Goal: Task Accomplishment & Management: Manage account settings

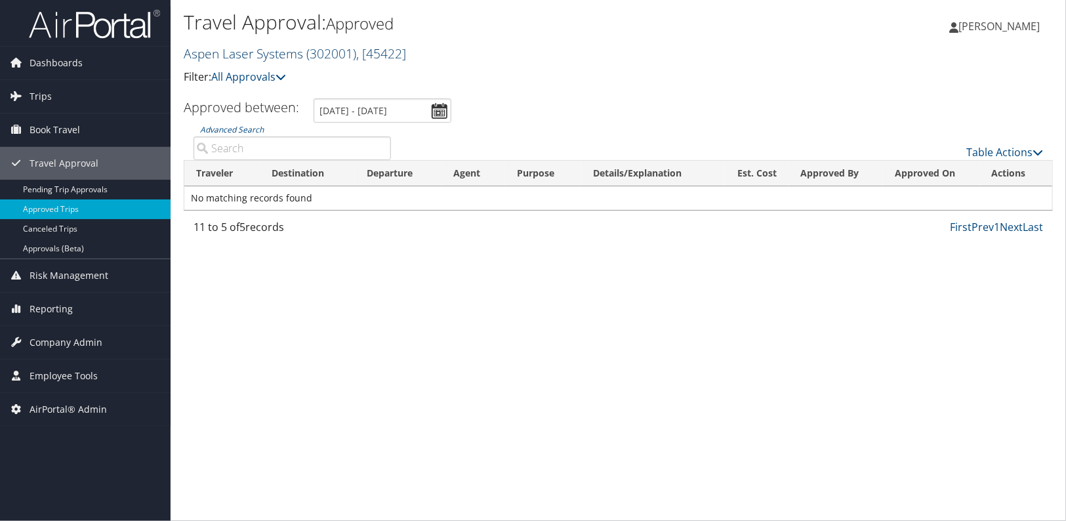
click at [240, 45] on link "Aspen Laser Systems ( 302001 ) , [ 45422 ]" at bounding box center [295, 54] width 222 height 18
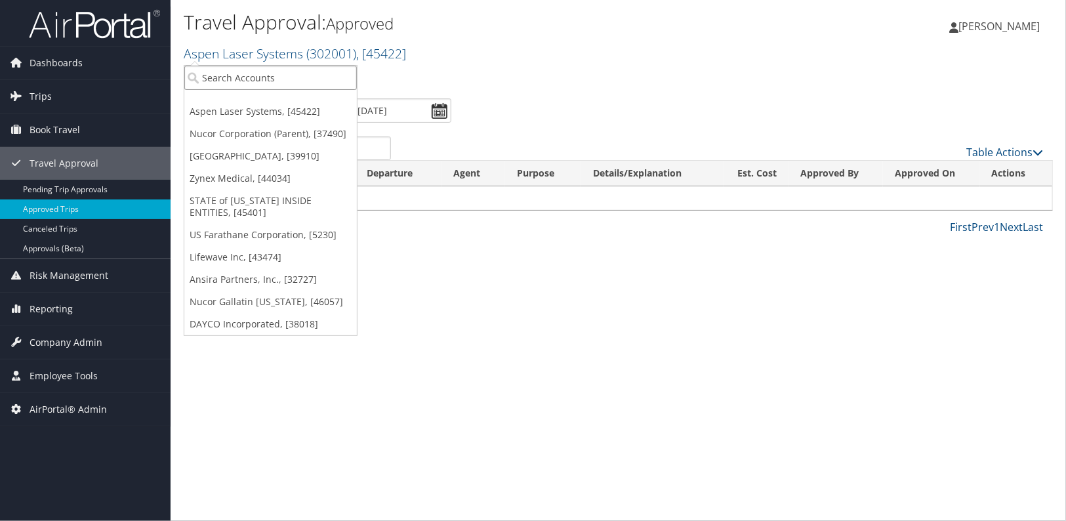
click at [243, 86] on input "search" at bounding box center [270, 78] width 173 height 24
type input "CU"
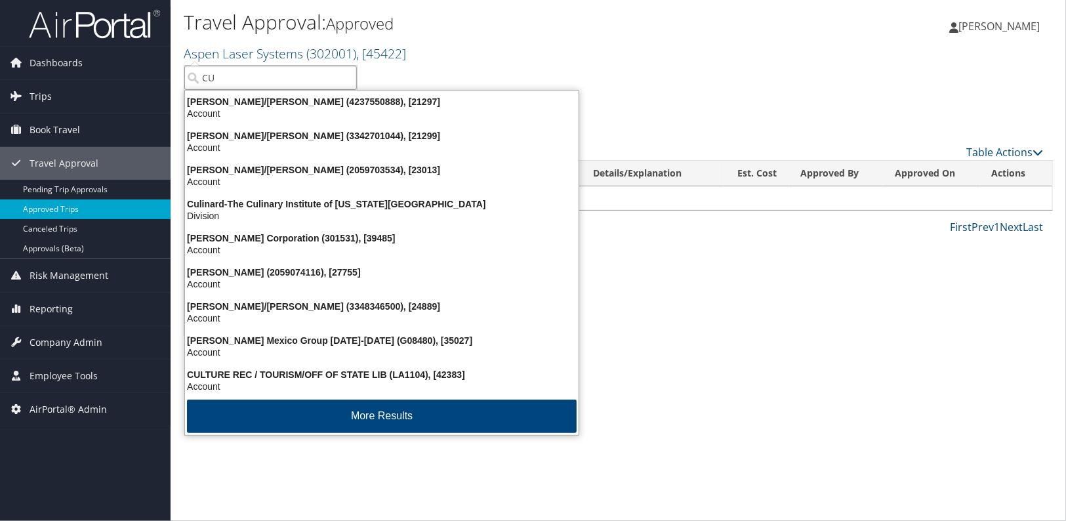
drag, startPoint x: 243, startPoint y: 87, endPoint x: 180, endPoint y: 82, distance: 63.2
click at [180, 82] on div "Travel Approval: Approved Aspen Laser Systems ( 302001 ) , [ 45422 ] Aspen Lase…" at bounding box center [619, 49] width 896 height 98
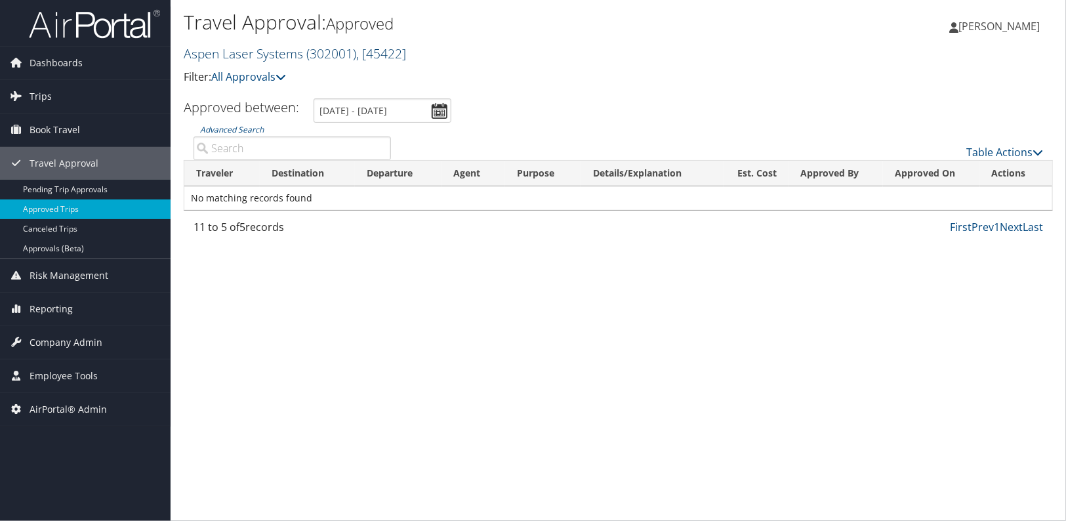
click at [219, 50] on link "Aspen Laser Systems ( 302001 ) , [ 45422 ]" at bounding box center [295, 54] width 222 height 18
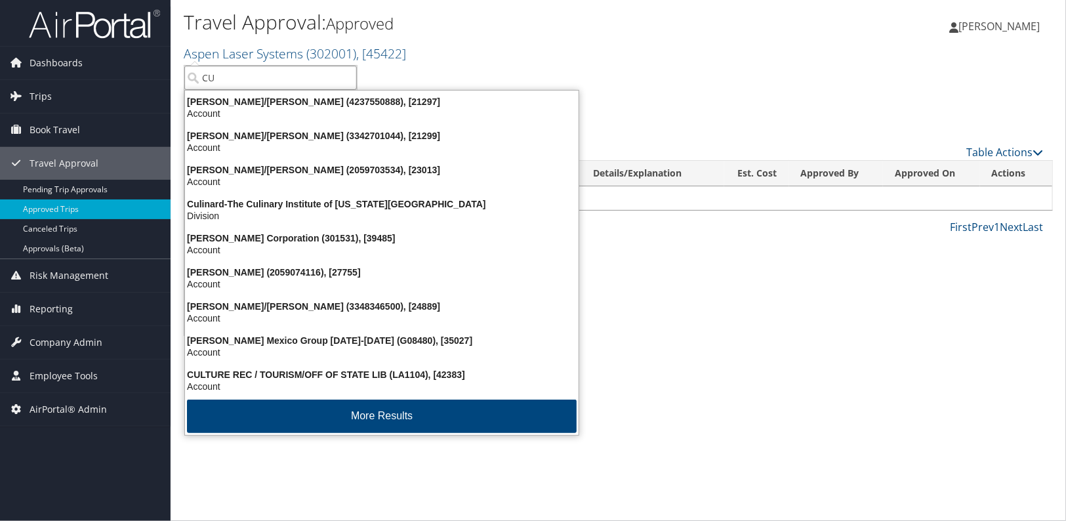
click at [220, 81] on input "CU" at bounding box center [270, 78] width 173 height 24
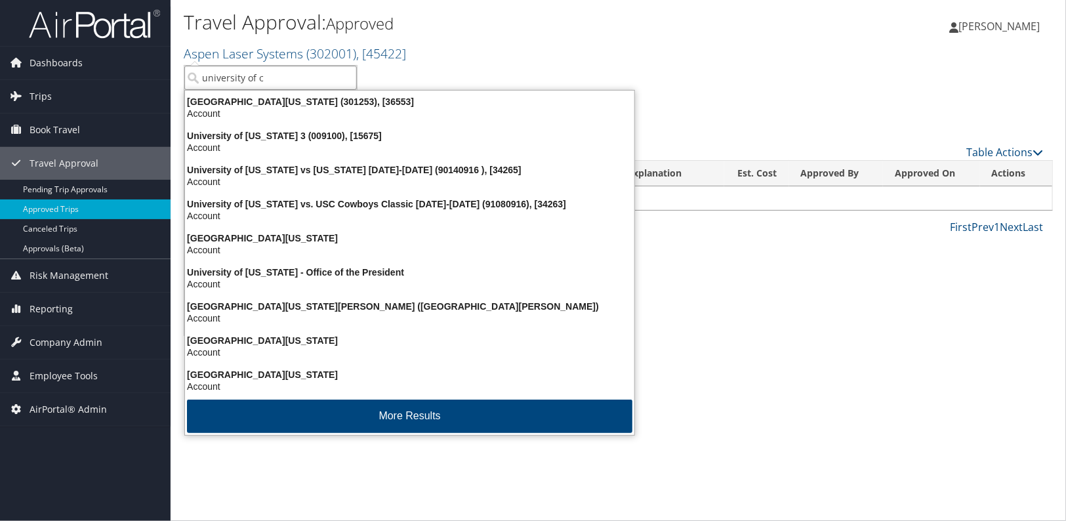
type input "university of co"
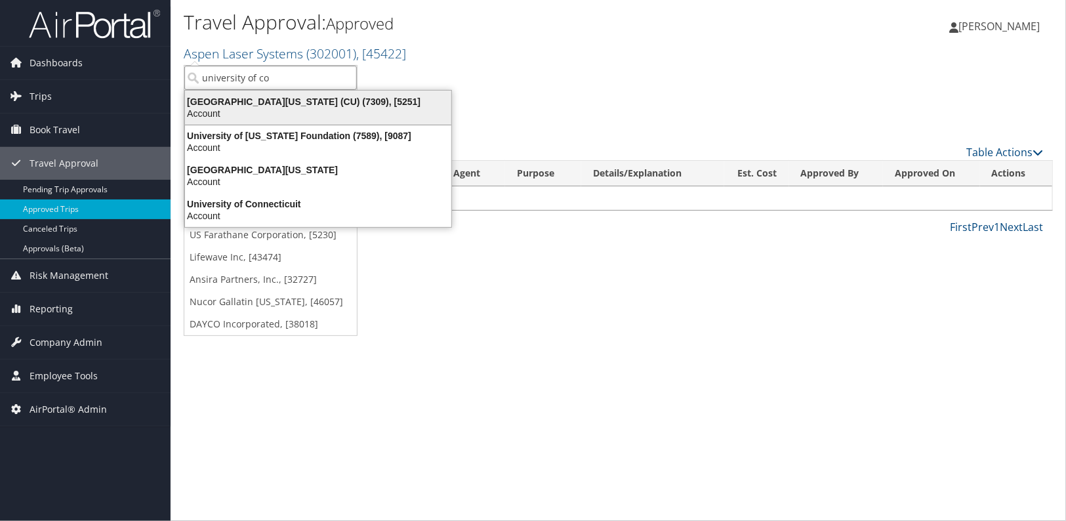
click at [222, 99] on div "University of Colorado (CU) (7309), [5251]" at bounding box center [318, 102] width 282 height 12
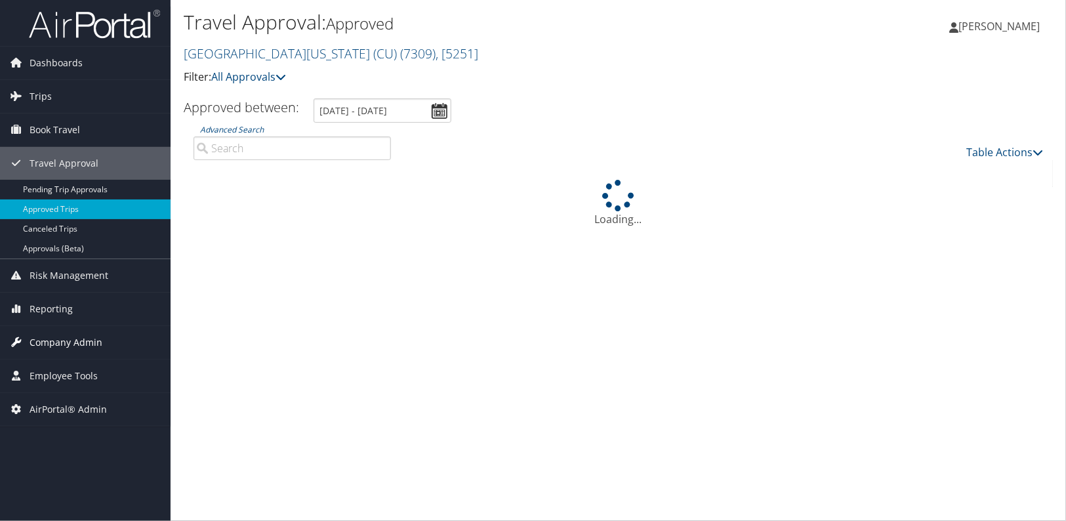
click at [65, 343] on span "Company Admin" at bounding box center [66, 342] width 73 height 33
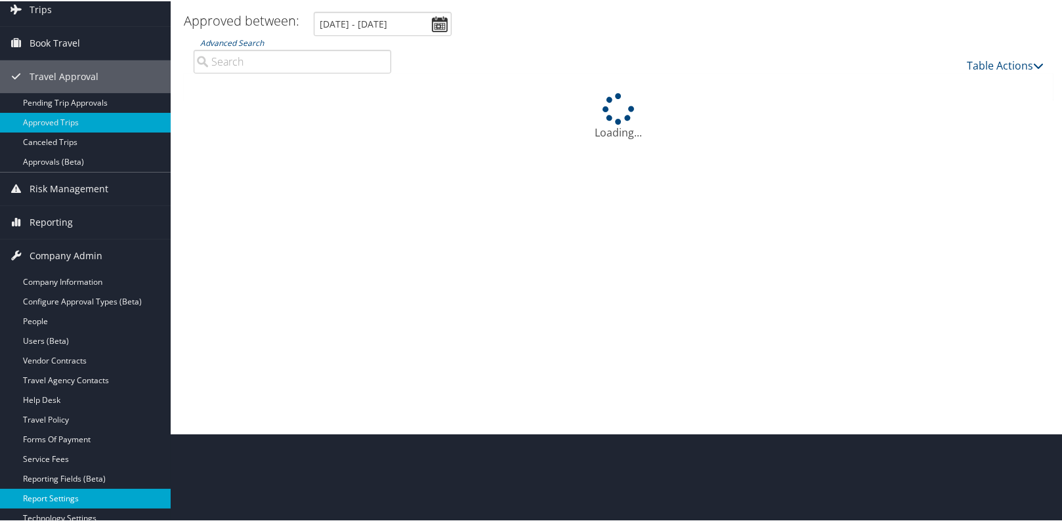
scroll to position [178, 0]
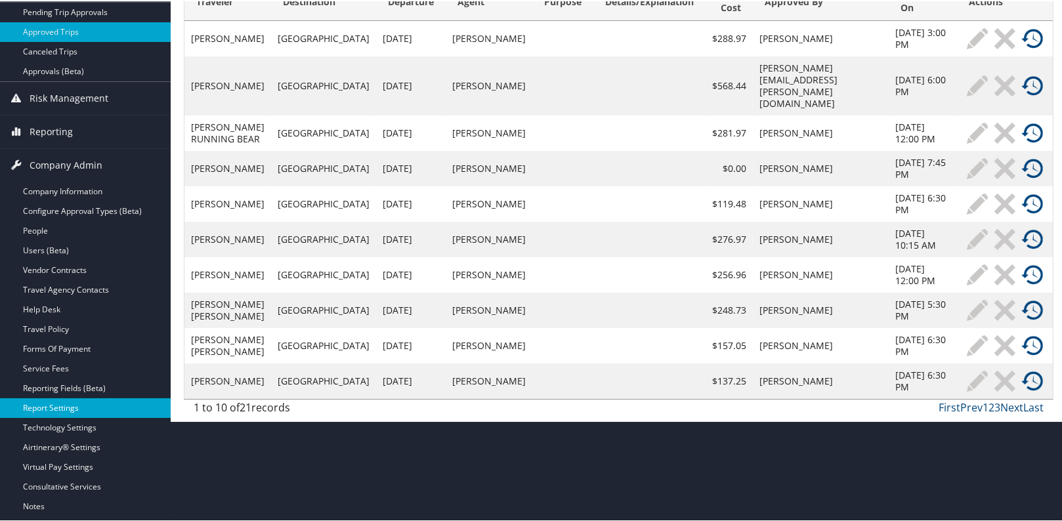
click at [52, 412] on link "Report Settings" at bounding box center [85, 407] width 171 height 20
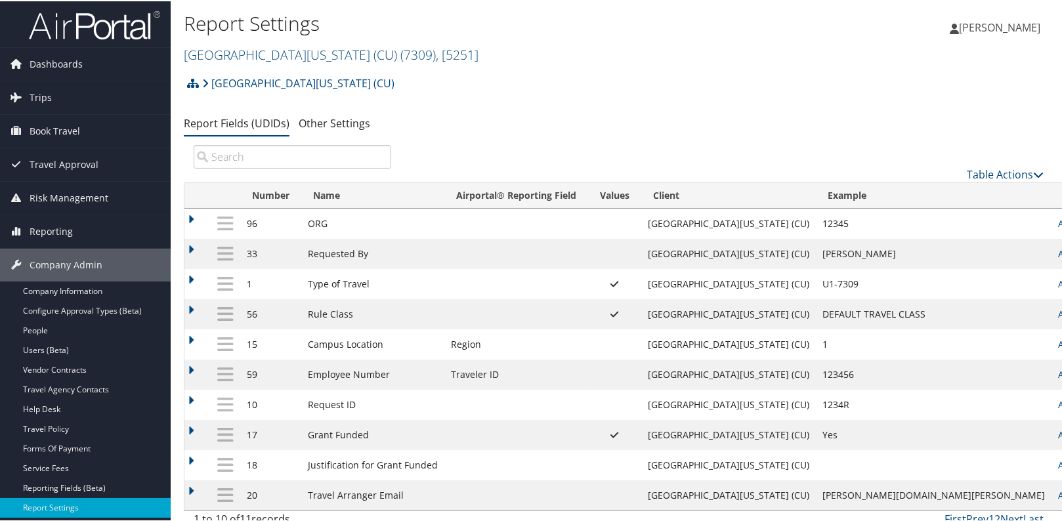
click at [1058, 435] on link "Actions" at bounding box center [1078, 433] width 41 height 12
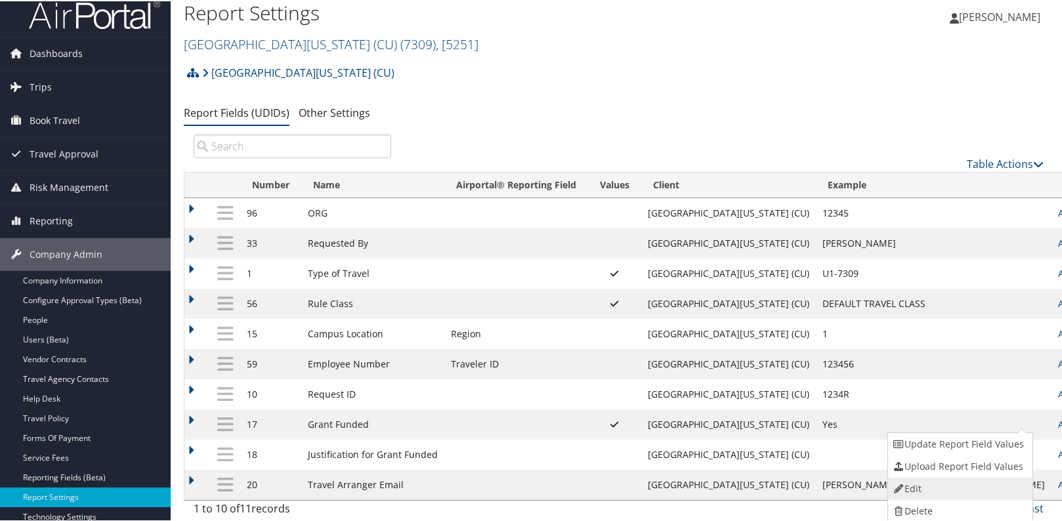
click at [919, 492] on link "Edit" at bounding box center [959, 487] width 142 height 22
select select "both"
select select "trip"
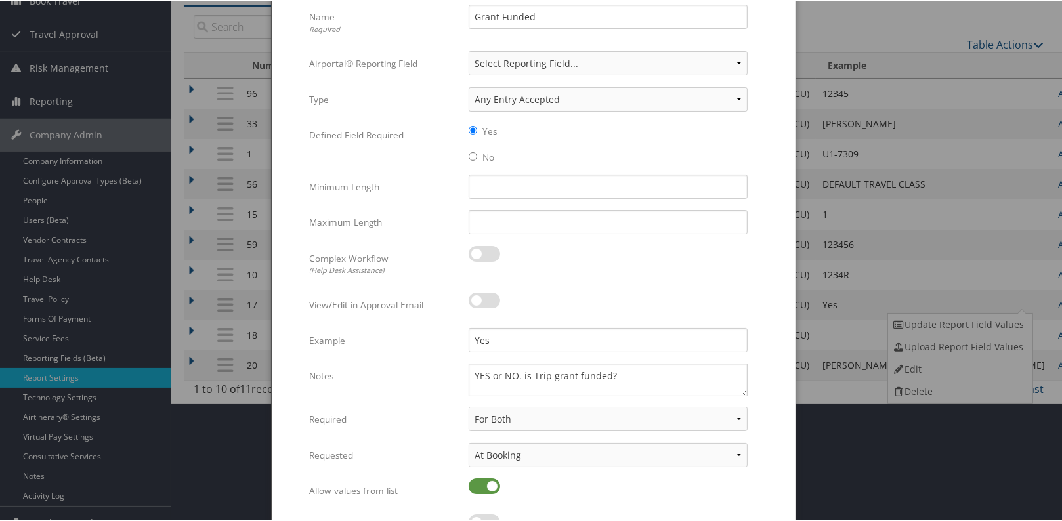
scroll to position [0, 0]
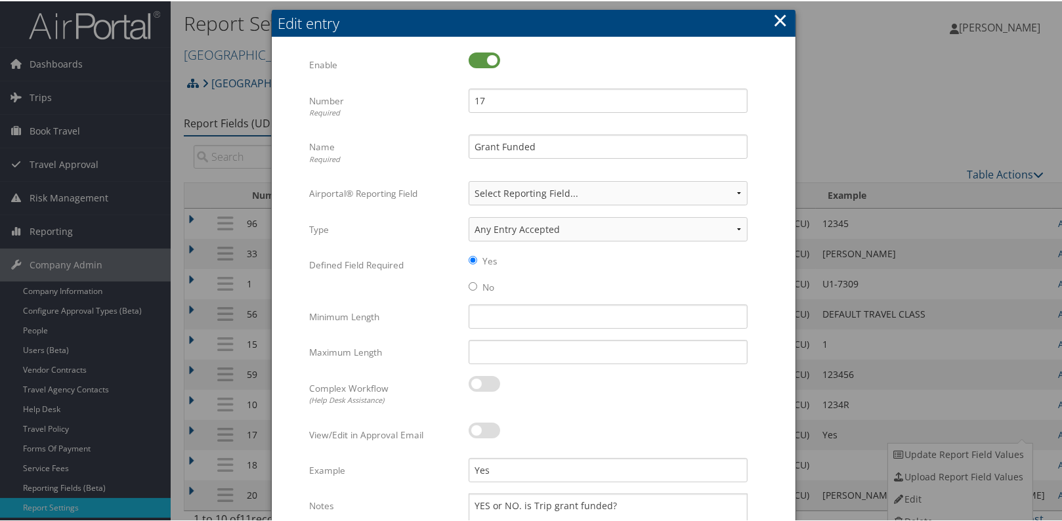
click at [779, 15] on button "×" at bounding box center [779, 19] width 15 height 26
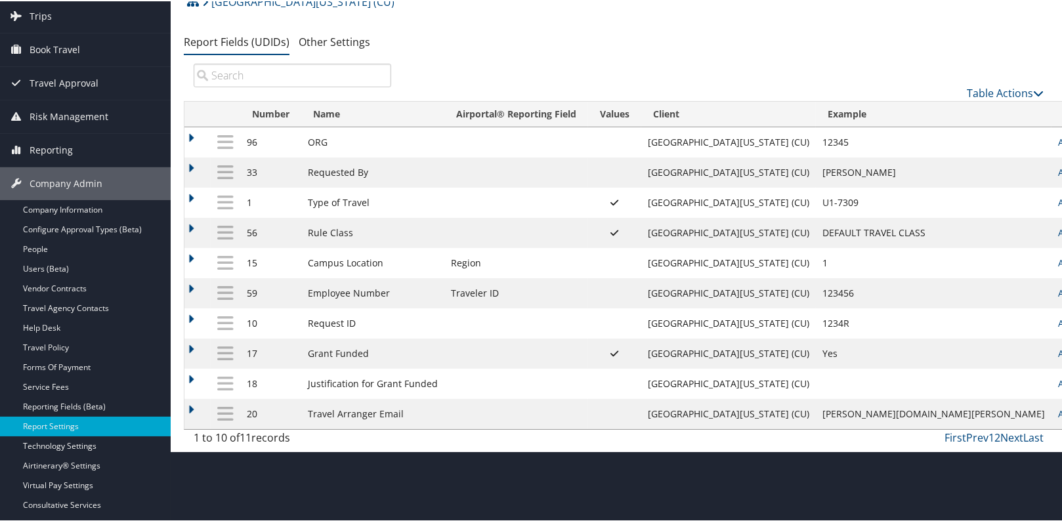
scroll to position [180, 0]
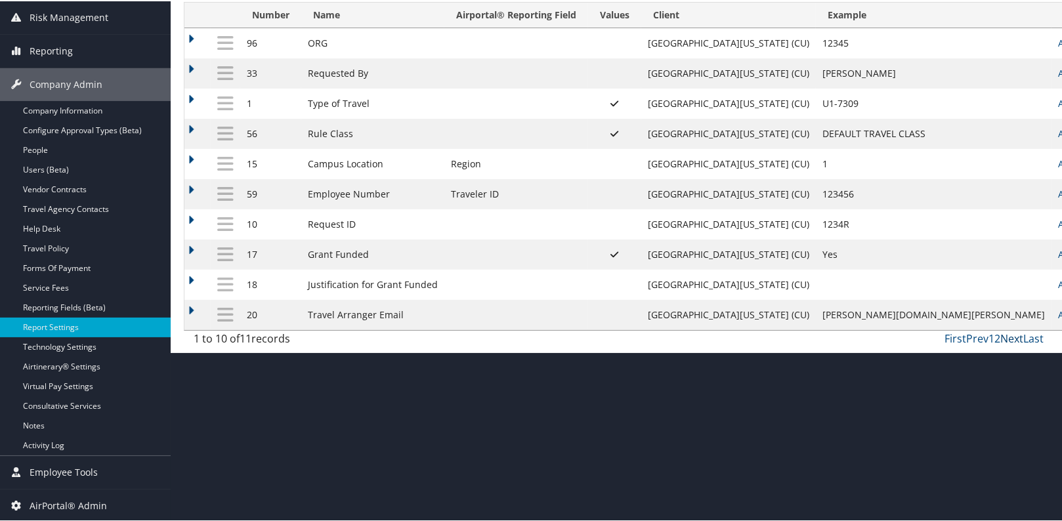
click at [1009, 335] on link "Next" at bounding box center [1011, 337] width 23 height 14
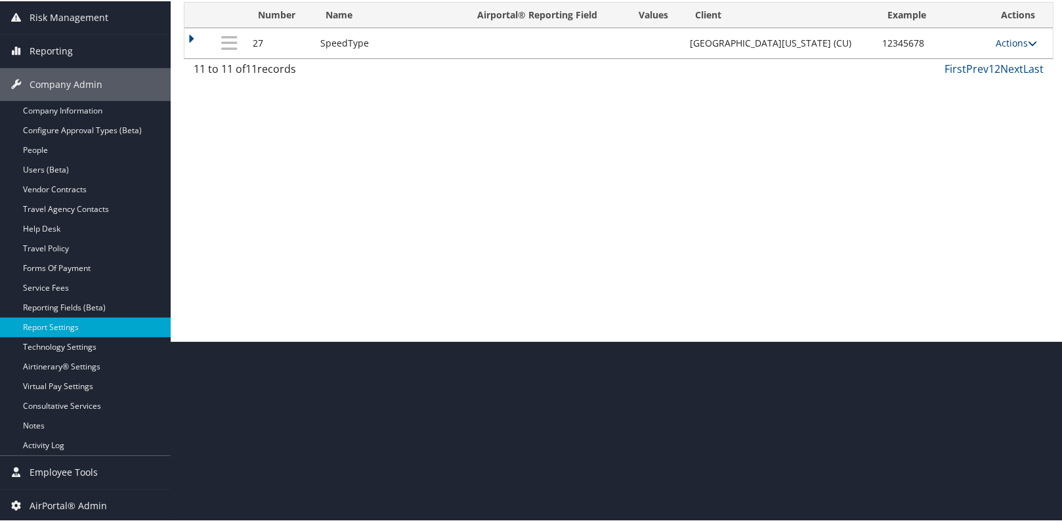
click at [995, 41] on link "Actions" at bounding box center [1015, 41] width 41 height 12
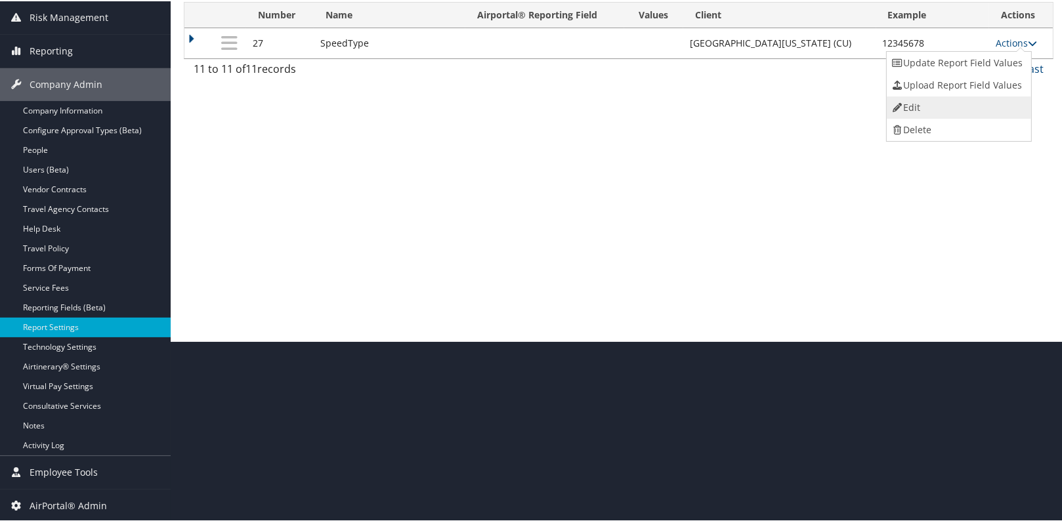
click at [912, 112] on link "Edit" at bounding box center [957, 106] width 142 height 22
select select "2"
select select "both"
select select "trip"
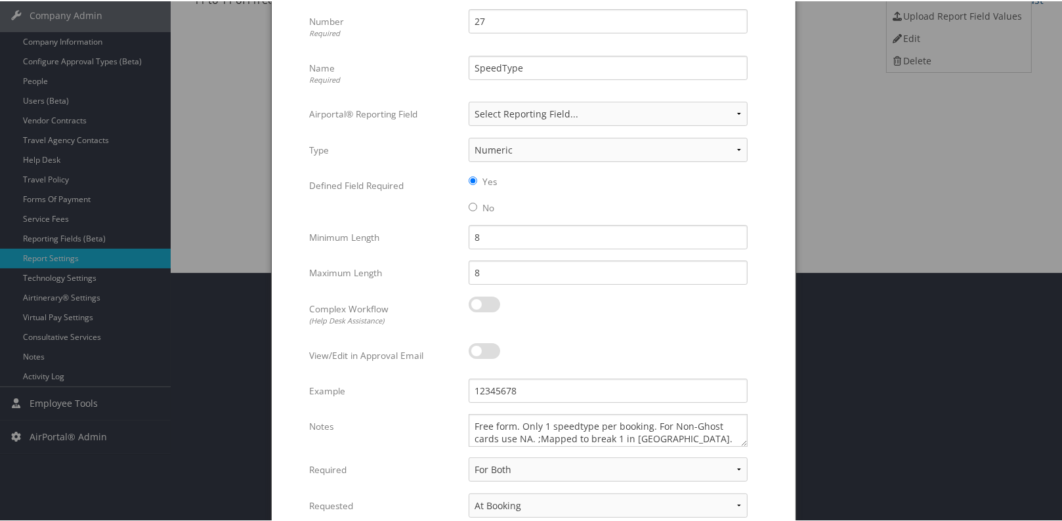
scroll to position [360, 0]
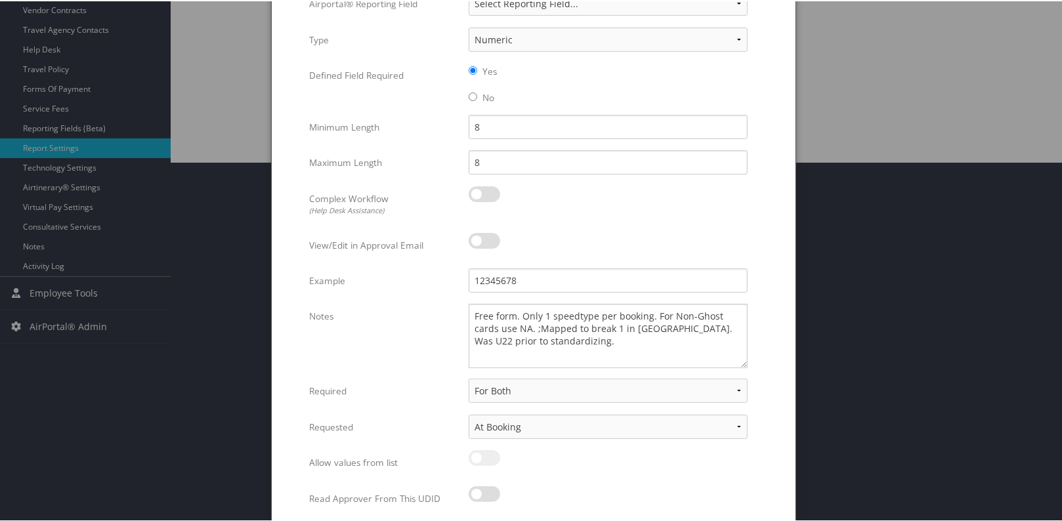
drag, startPoint x: 743, startPoint y: 332, endPoint x: 747, endPoint y: 364, distance: 31.7
click at [747, 364] on div "Free form. Only 1 speedtype per booking. For Non-Ghost cards use NA. ;Mapped to…" at bounding box center [608, 339] width 299 height 75
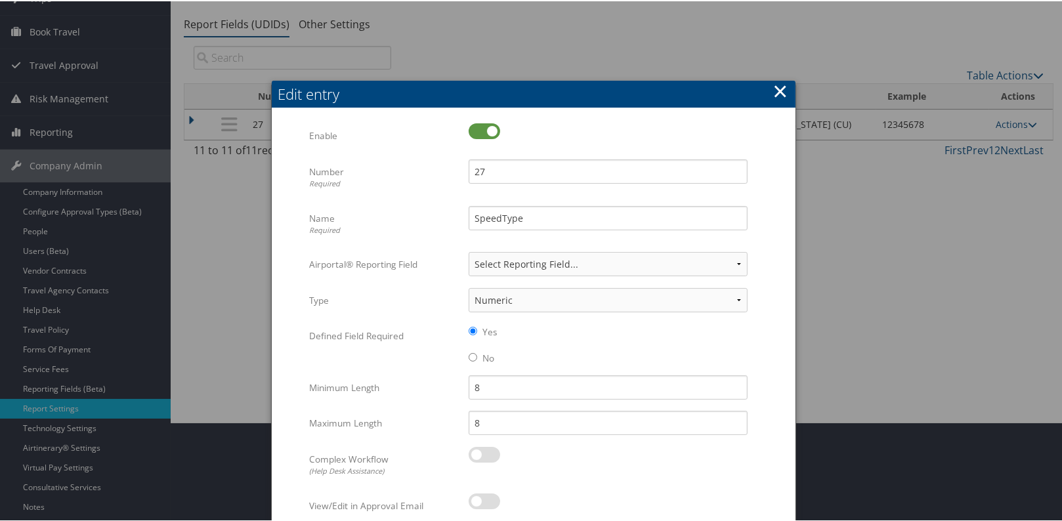
scroll to position [0, 0]
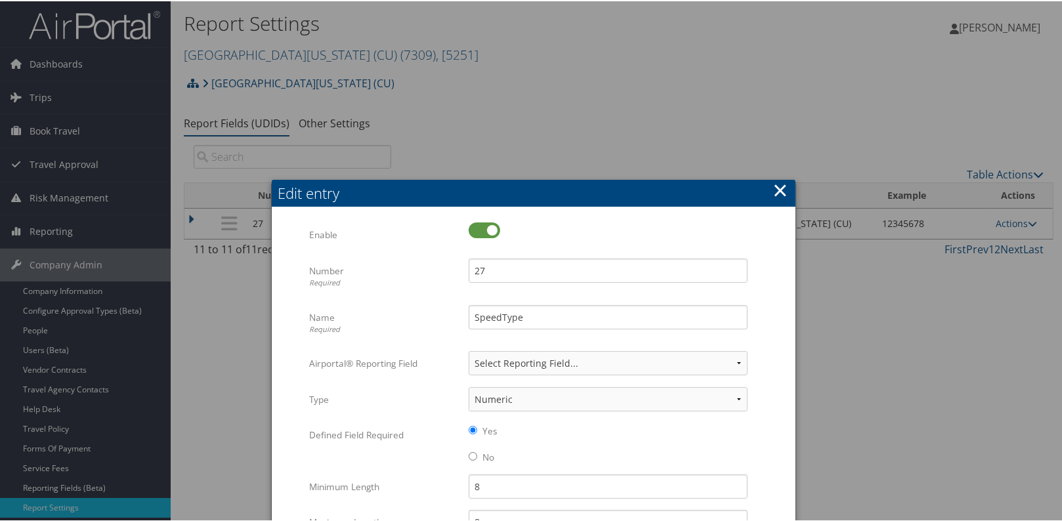
drag, startPoint x: 776, startPoint y: 190, endPoint x: 728, endPoint y: 169, distance: 52.6
click at [776, 190] on button "×" at bounding box center [779, 189] width 15 height 26
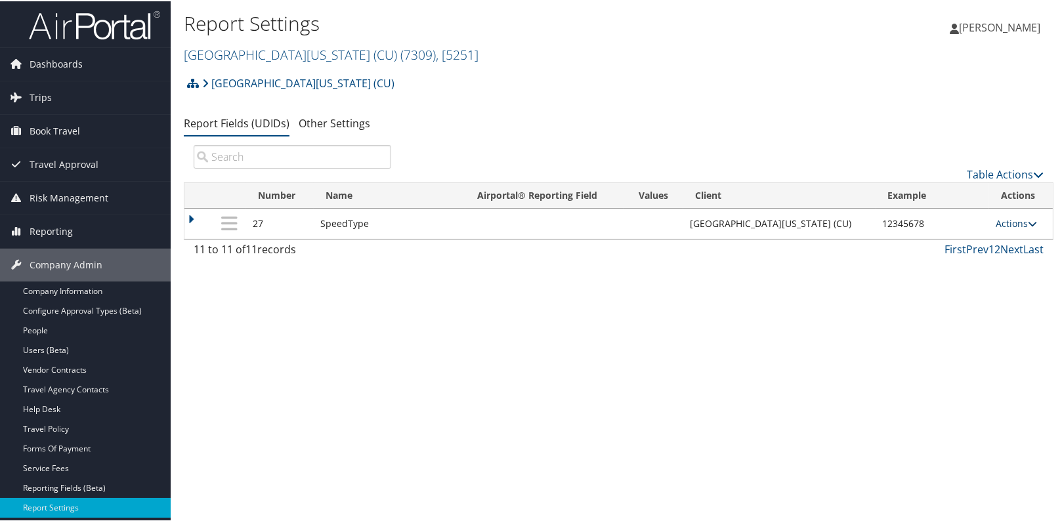
click at [1016, 223] on link "Actions" at bounding box center [1015, 222] width 41 height 12
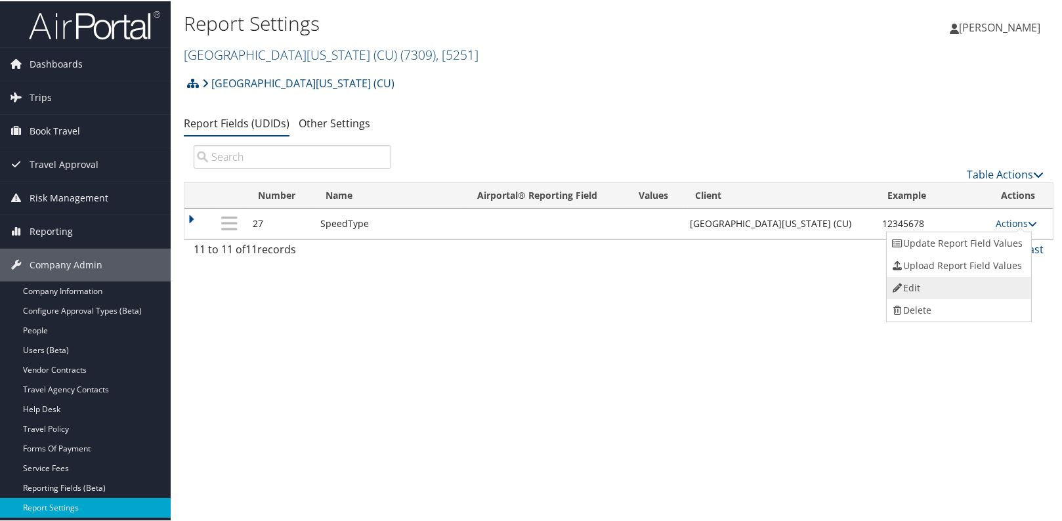
click at [913, 285] on link "Edit" at bounding box center [957, 287] width 142 height 22
select select "2"
select select "both"
select select "trip"
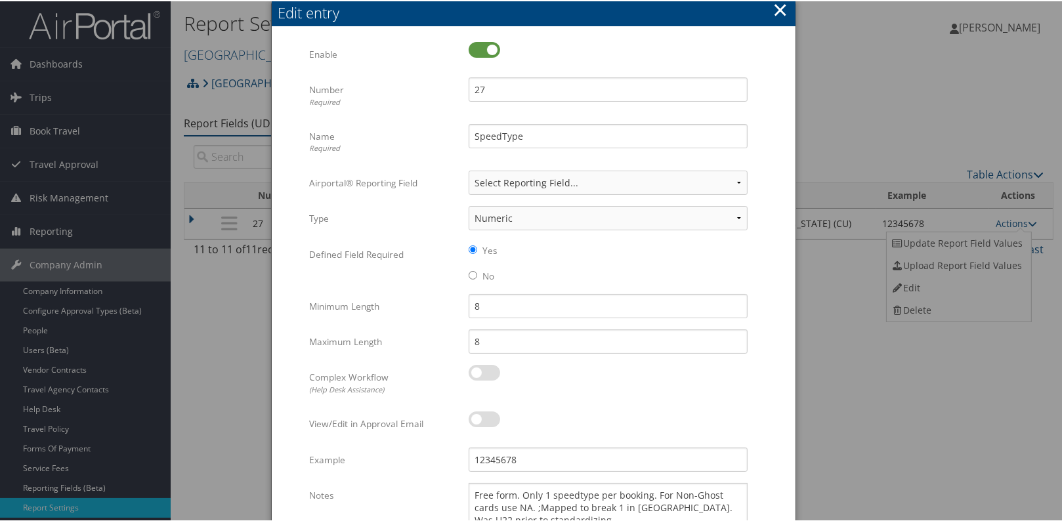
click at [774, 3] on button "×" at bounding box center [779, 8] width 15 height 26
